Goal: Communication & Community: Answer question/provide support

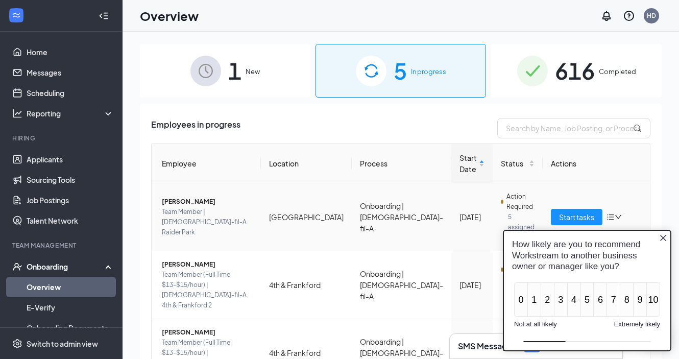
scroll to position [15, 0]
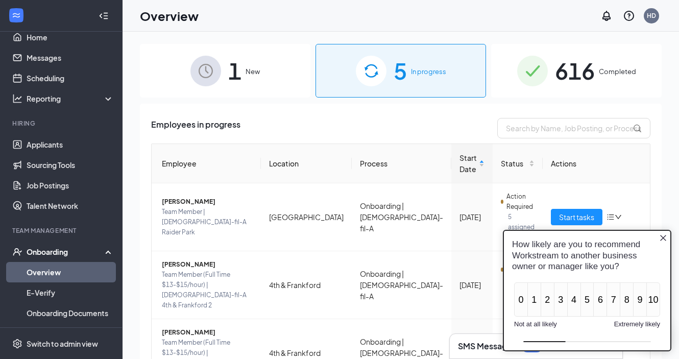
click at [663, 240] on icon "Close button" at bounding box center [663, 238] width 8 height 8
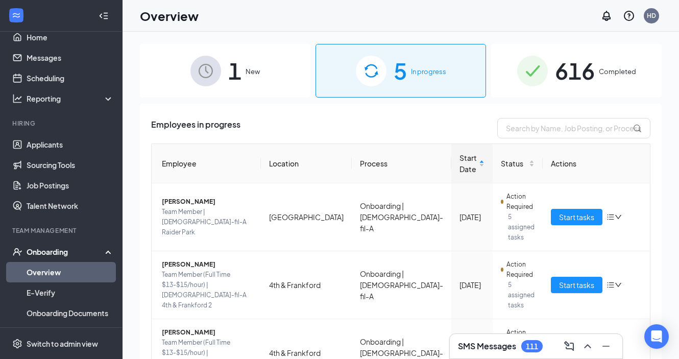
click at [398, 64] on span "5" at bounding box center [400, 70] width 13 height 35
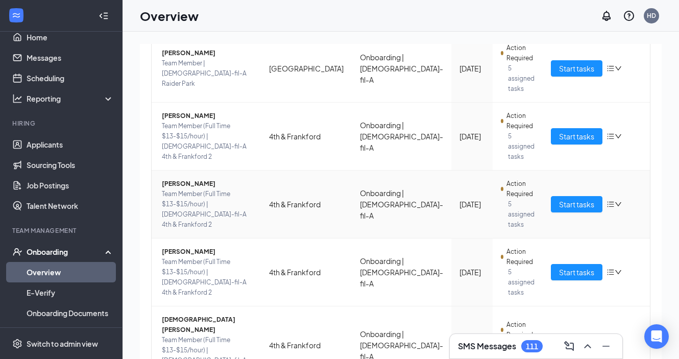
scroll to position [148, 0]
click at [559, 267] on span "Start tasks" at bounding box center [576, 272] width 35 height 11
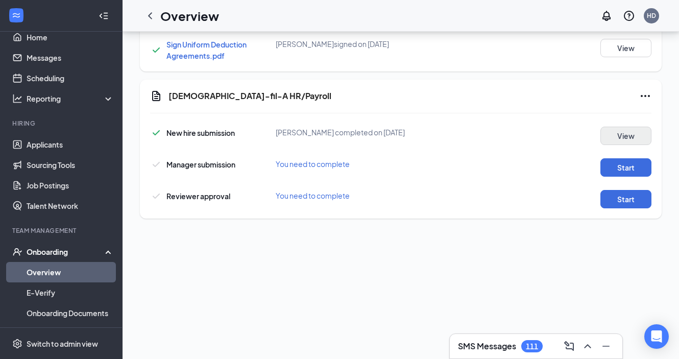
scroll to position [129, 0]
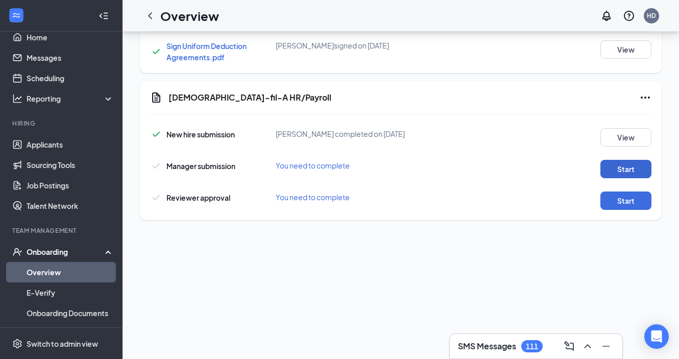
click at [615, 160] on button "Start" at bounding box center [625, 169] width 51 height 18
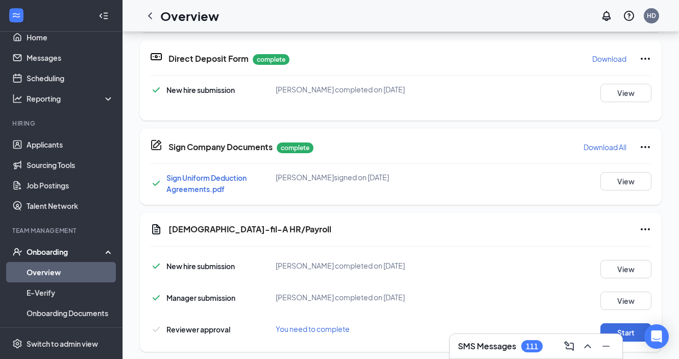
scroll to position [292, 0]
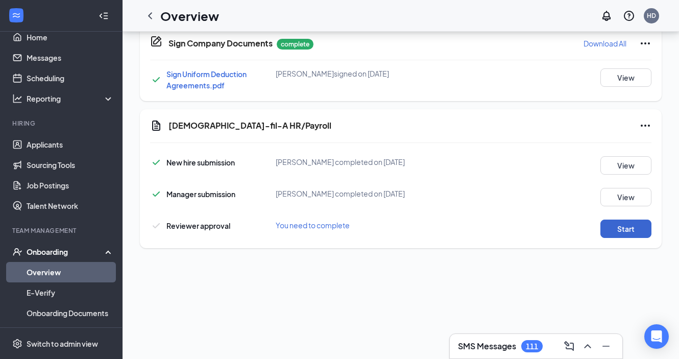
click at [630, 219] on button "Start" at bounding box center [625, 228] width 51 height 18
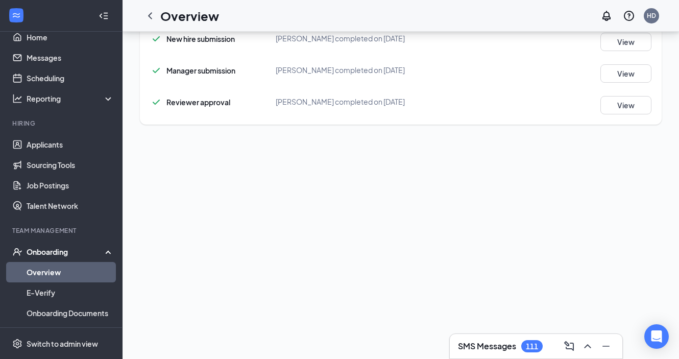
scroll to position [218, 0]
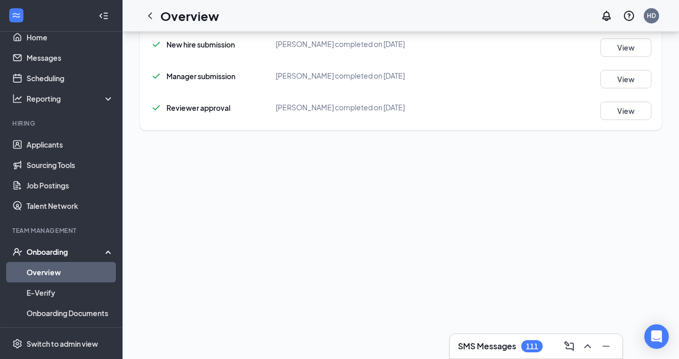
click at [80, 277] on link "Overview" at bounding box center [70, 272] width 87 height 20
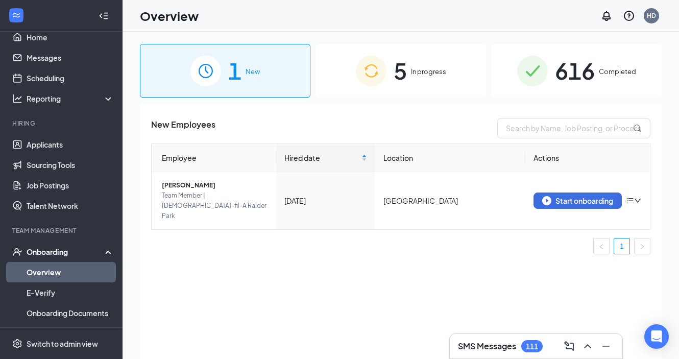
scroll to position [-1, 0]
click at [400, 78] on span "5" at bounding box center [400, 70] width 13 height 35
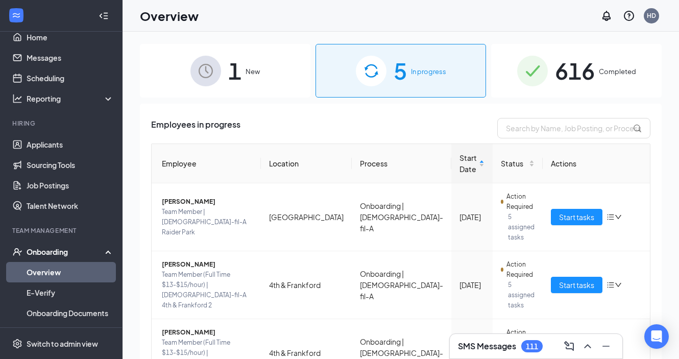
click at [252, 90] on div "1 New" at bounding box center [225, 71] width 170 height 54
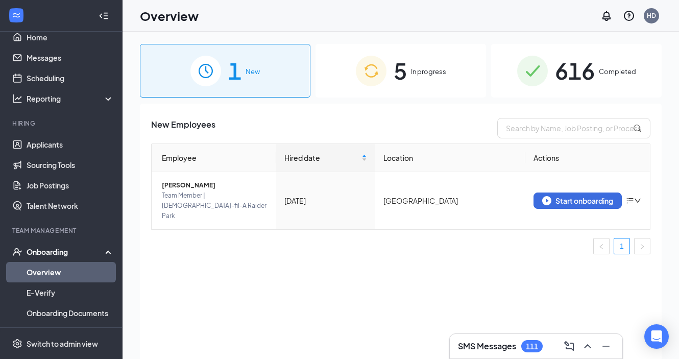
click at [404, 76] on span "5" at bounding box center [400, 70] width 13 height 35
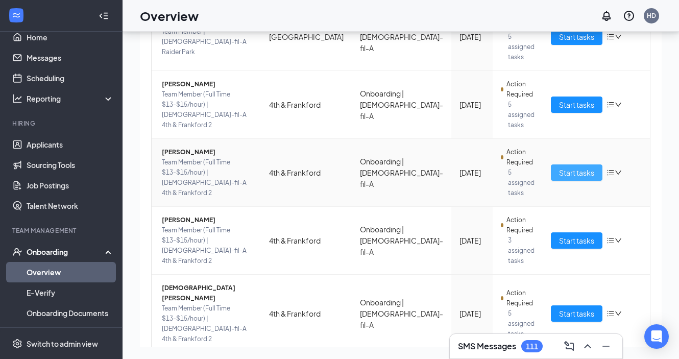
scroll to position [135, 0]
click at [559, 166] on span "Start tasks" at bounding box center [576, 171] width 35 height 11
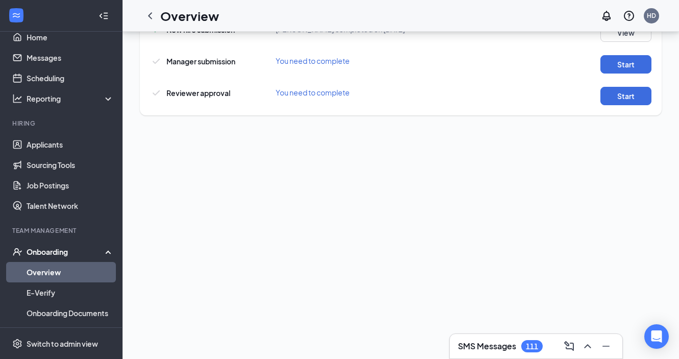
scroll to position [227, 0]
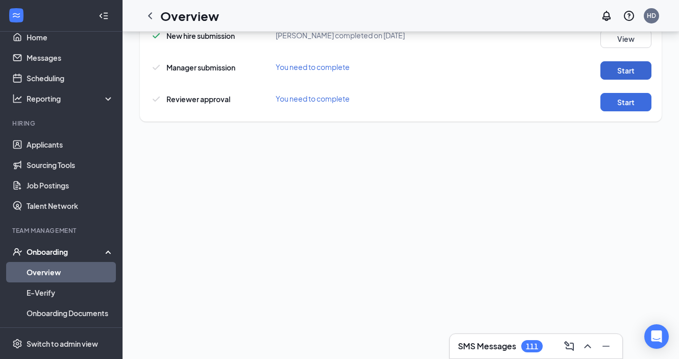
click at [625, 64] on button "Start" at bounding box center [625, 70] width 51 height 18
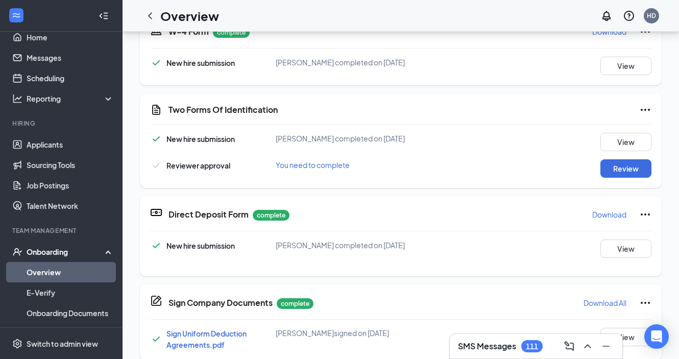
scroll to position [364, 0]
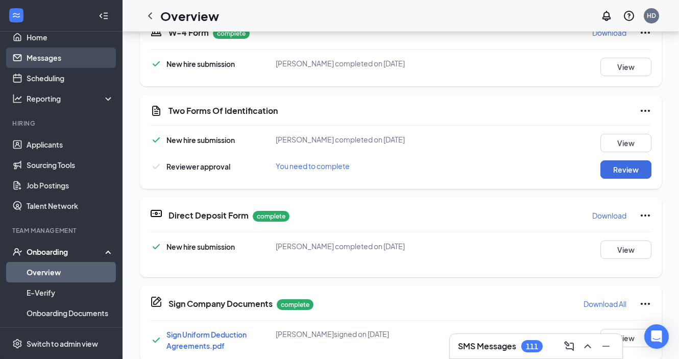
click at [59, 63] on link "Messages" at bounding box center [70, 57] width 87 height 20
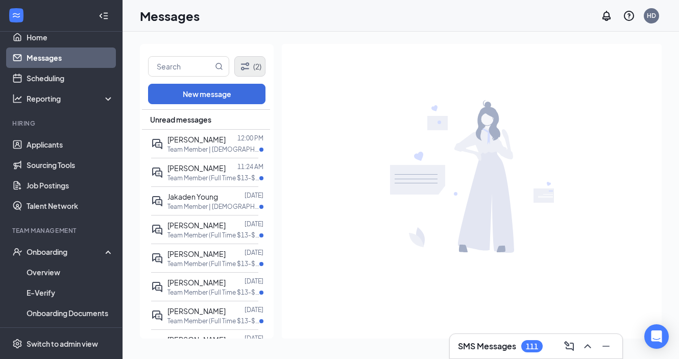
click at [248, 64] on icon "Filter" at bounding box center [245, 66] width 8 height 8
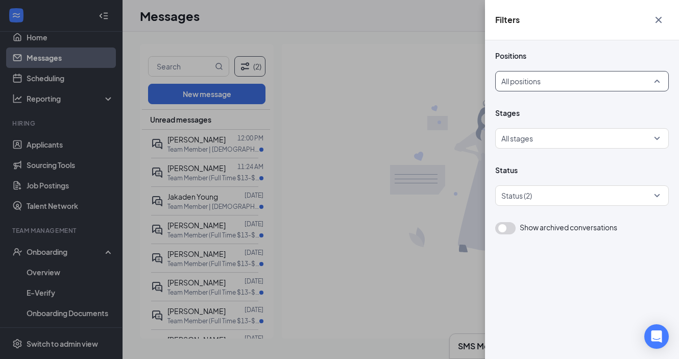
click at [517, 80] on div at bounding box center [579, 81] width 154 height 16
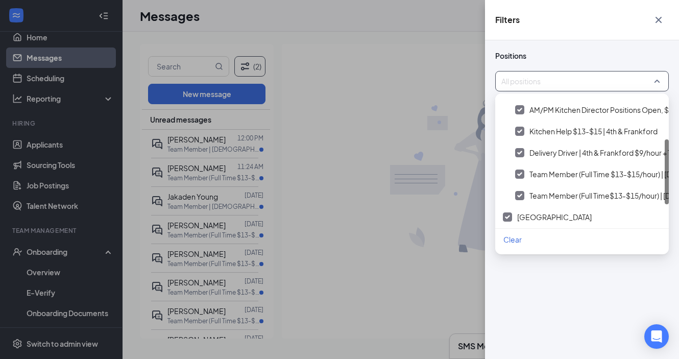
scroll to position [100, 0]
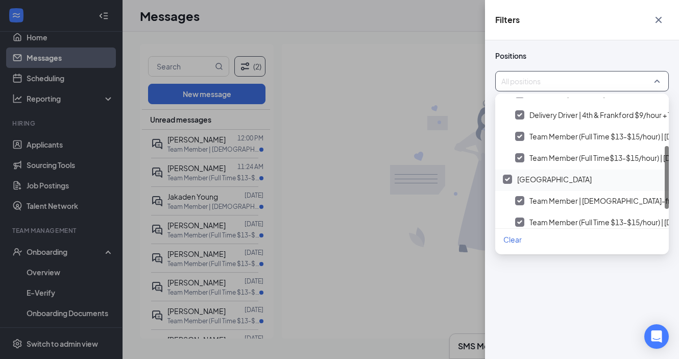
click at [508, 177] on div at bounding box center [507, 179] width 9 height 9
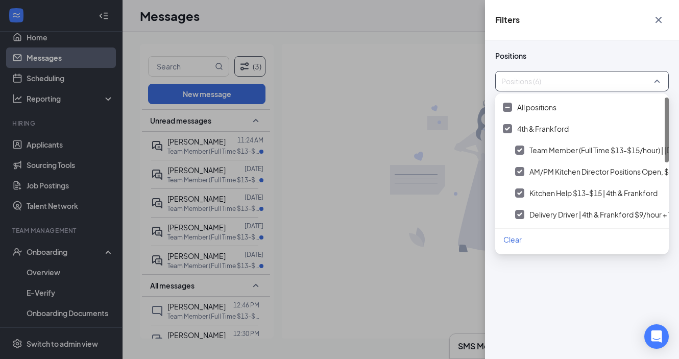
click at [435, 182] on div "Filters Positions Positions (6) Stages All stages Status Status (2) Show archiv…" at bounding box center [339, 179] width 679 height 359
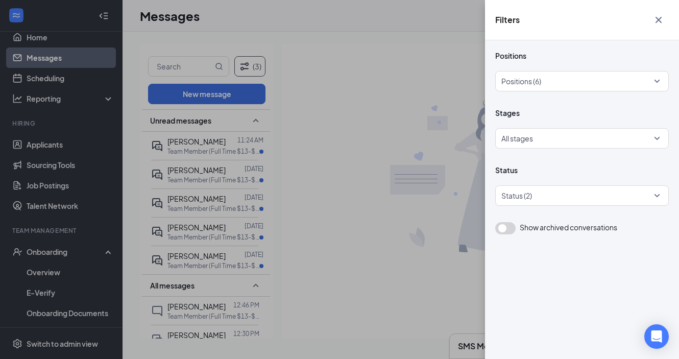
click at [216, 164] on div "Filters Positions Positions (6) Stages All stages Status Status (2) Show archiv…" at bounding box center [339, 179] width 679 height 359
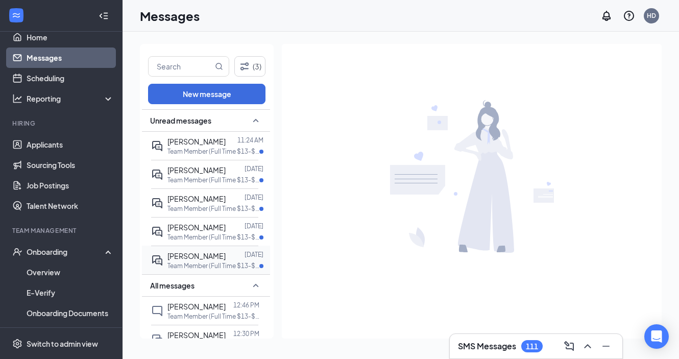
click at [198, 263] on p "Team Member (Full Time $13-$15/hour) | [DEMOGRAPHIC_DATA]-fil-A 4th & Frankford…" at bounding box center [213, 265] width 92 height 9
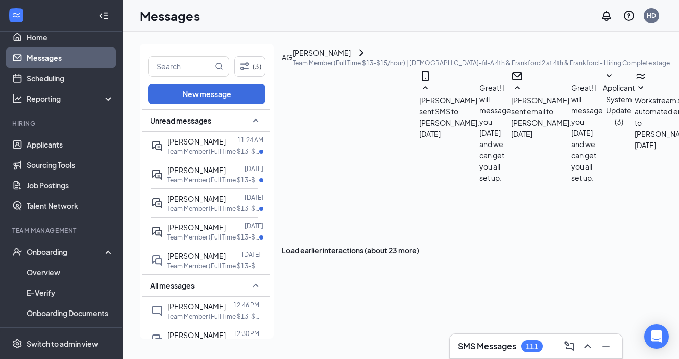
scroll to position [429, 0]
click at [213, 233] on p "Team Member (Full Time $13-$15/hour) | [DEMOGRAPHIC_DATA]-fil-A 4th & Frankford…" at bounding box center [213, 237] width 92 height 9
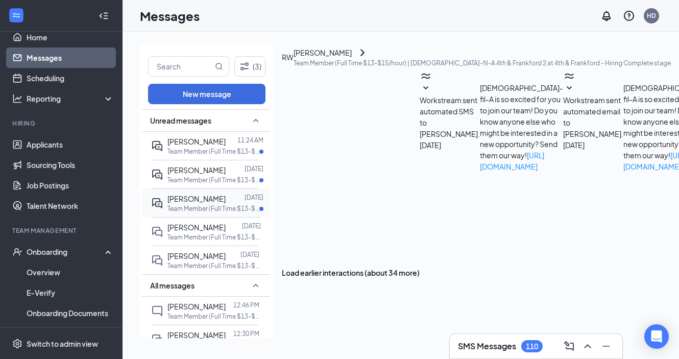
scroll to position [531, 0]
click at [216, 200] on span "[PERSON_NAME]" at bounding box center [196, 198] width 58 height 9
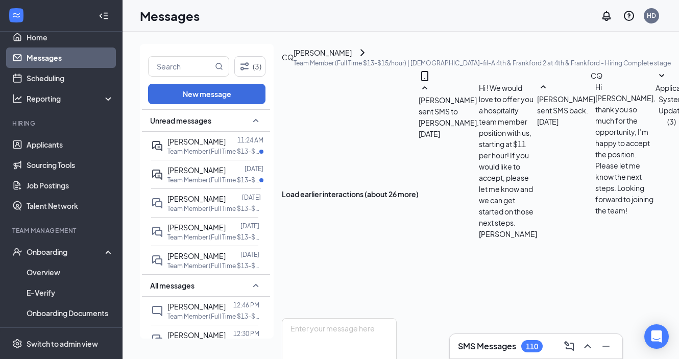
scroll to position [460, 0]
click at [222, 179] on div "[DATE] 5:49 PM" at bounding box center [229, 177] width 51 height 17
click at [161, 177] on icon "ActiveDoubleChat" at bounding box center [157, 174] width 10 height 10
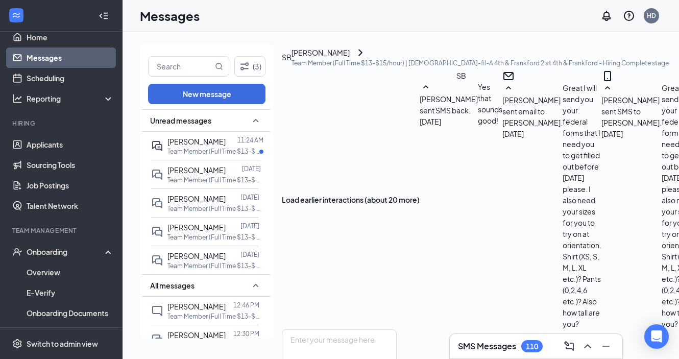
scroll to position [384, 0]
click at [376, 329] on textarea at bounding box center [339, 359] width 115 height 61
type textarea "Yes, pictures will be fine"
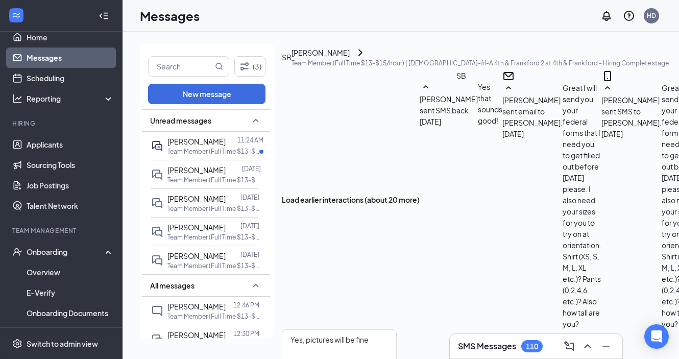
checkbox input "true"
click at [189, 145] on span "[PERSON_NAME]" at bounding box center [196, 141] width 58 height 9
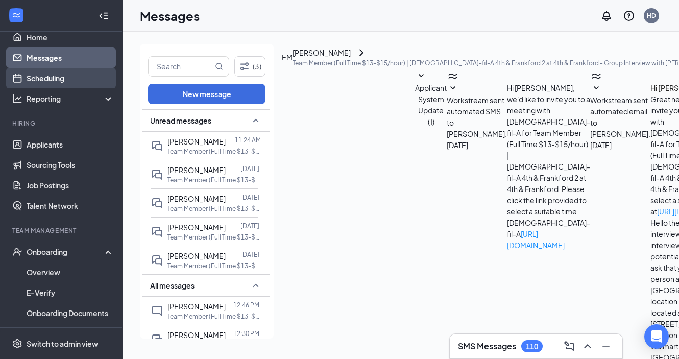
click at [68, 81] on link "Scheduling" at bounding box center [70, 78] width 87 height 20
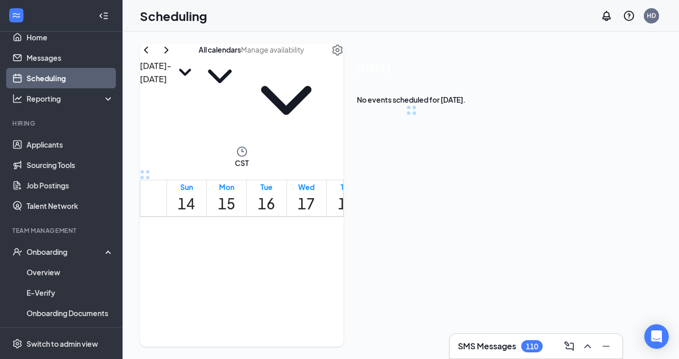
scroll to position [502, 0]
